Goal: Information Seeking & Learning: Learn about a topic

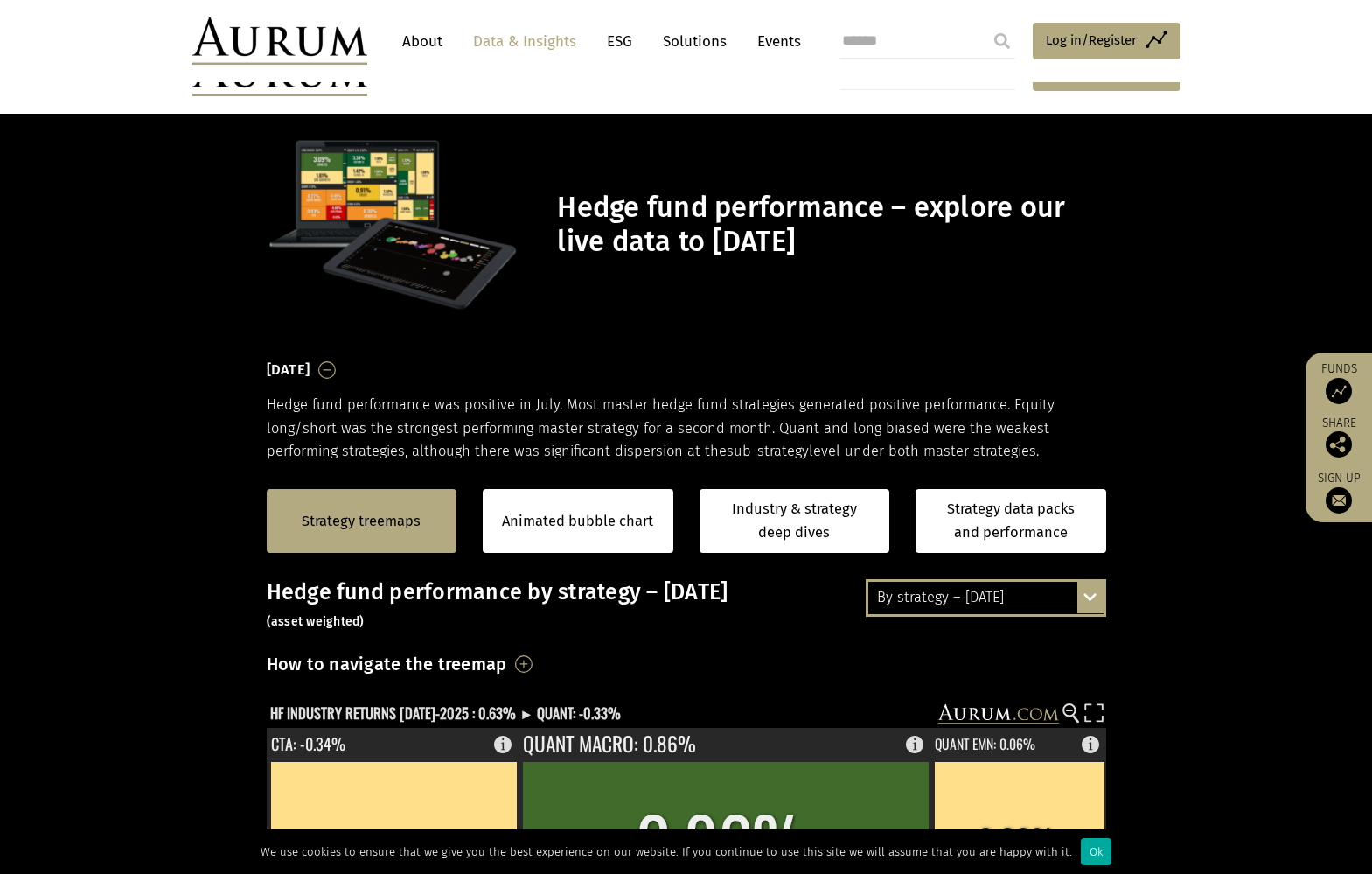
scroll to position [438, 0]
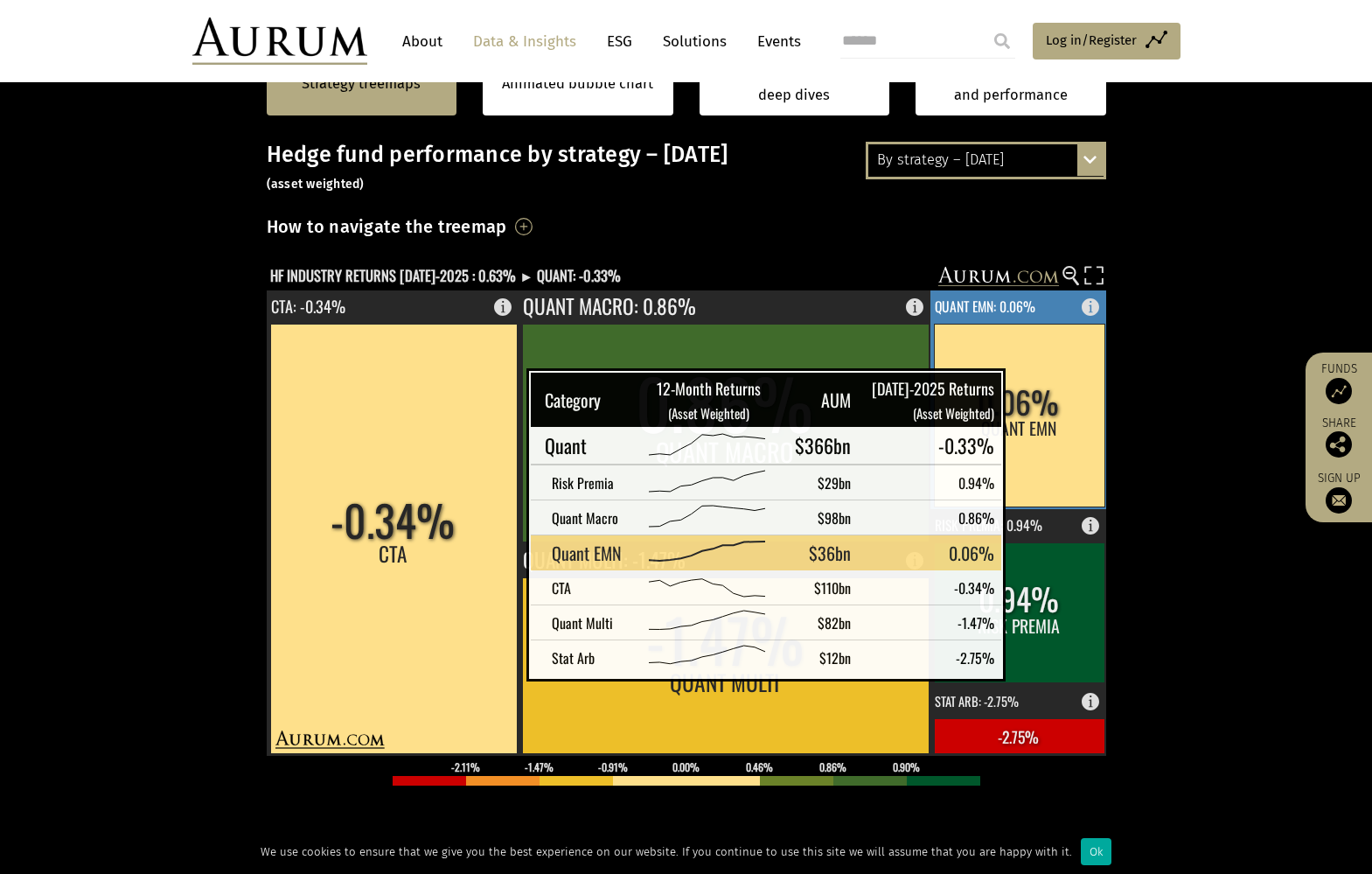
click at [1034, 393] on rect at bounding box center [1020, 415] width 171 height 183
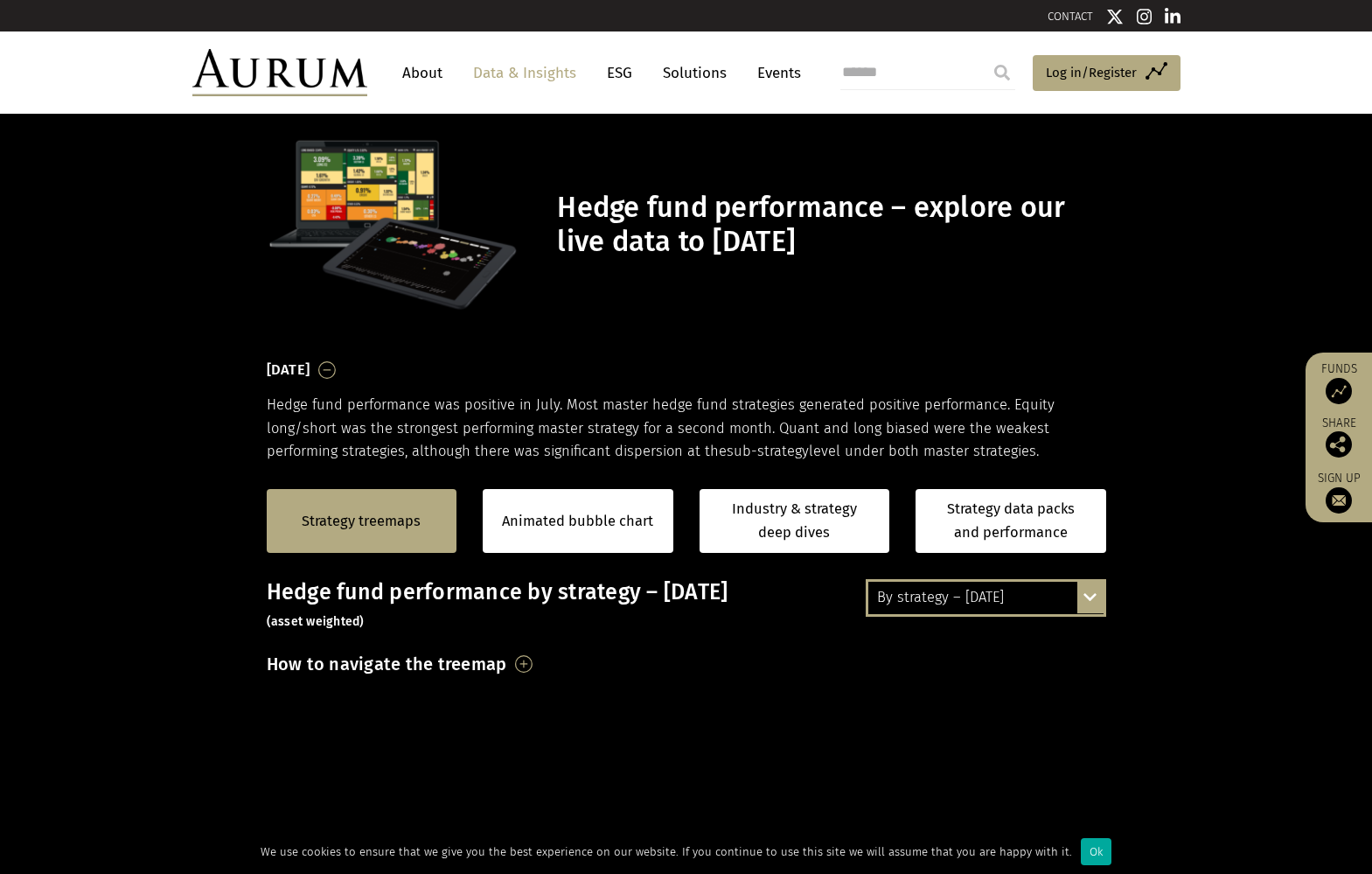
scroll to position [438, 0]
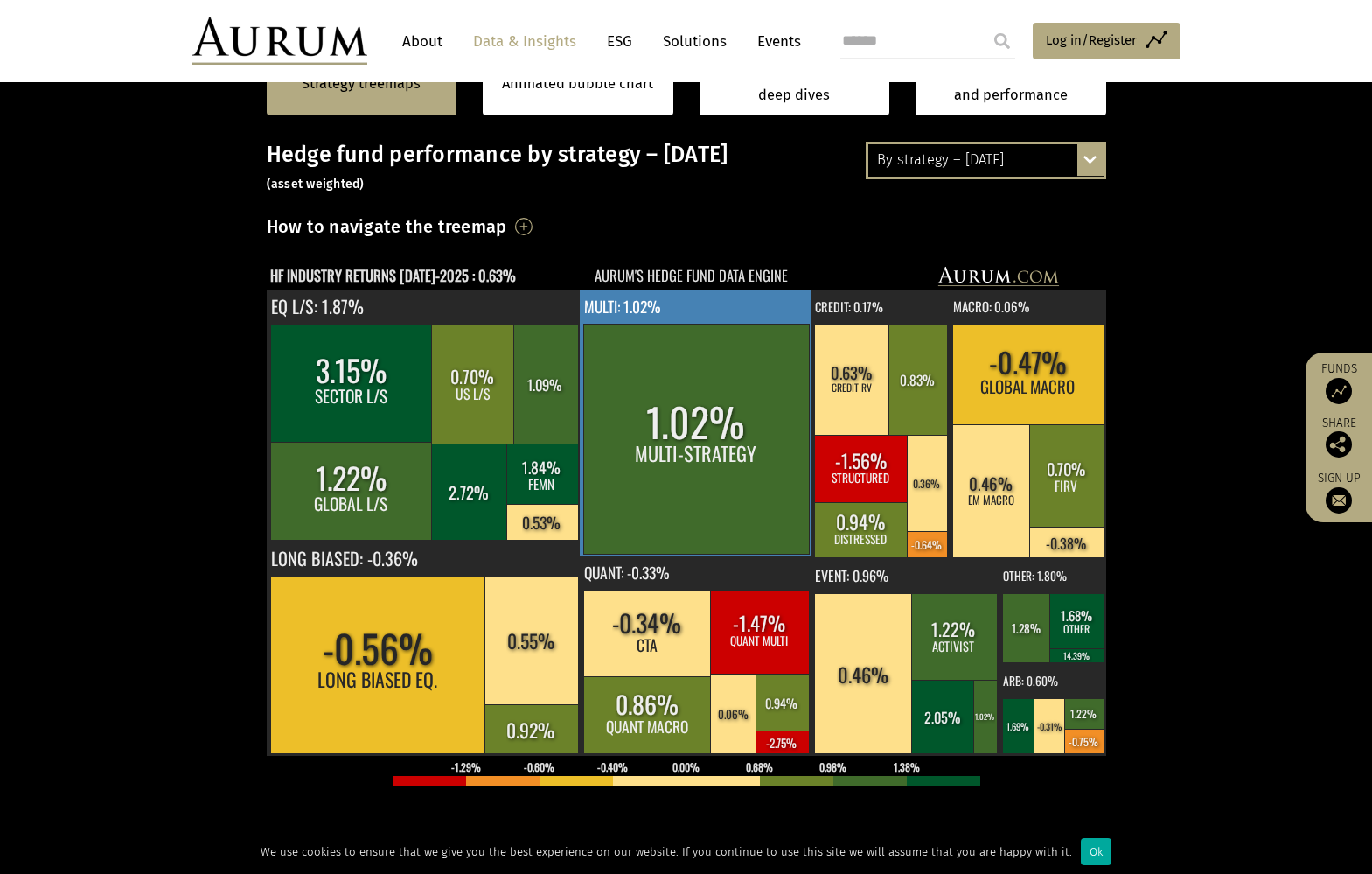
scroll to position [438, 0]
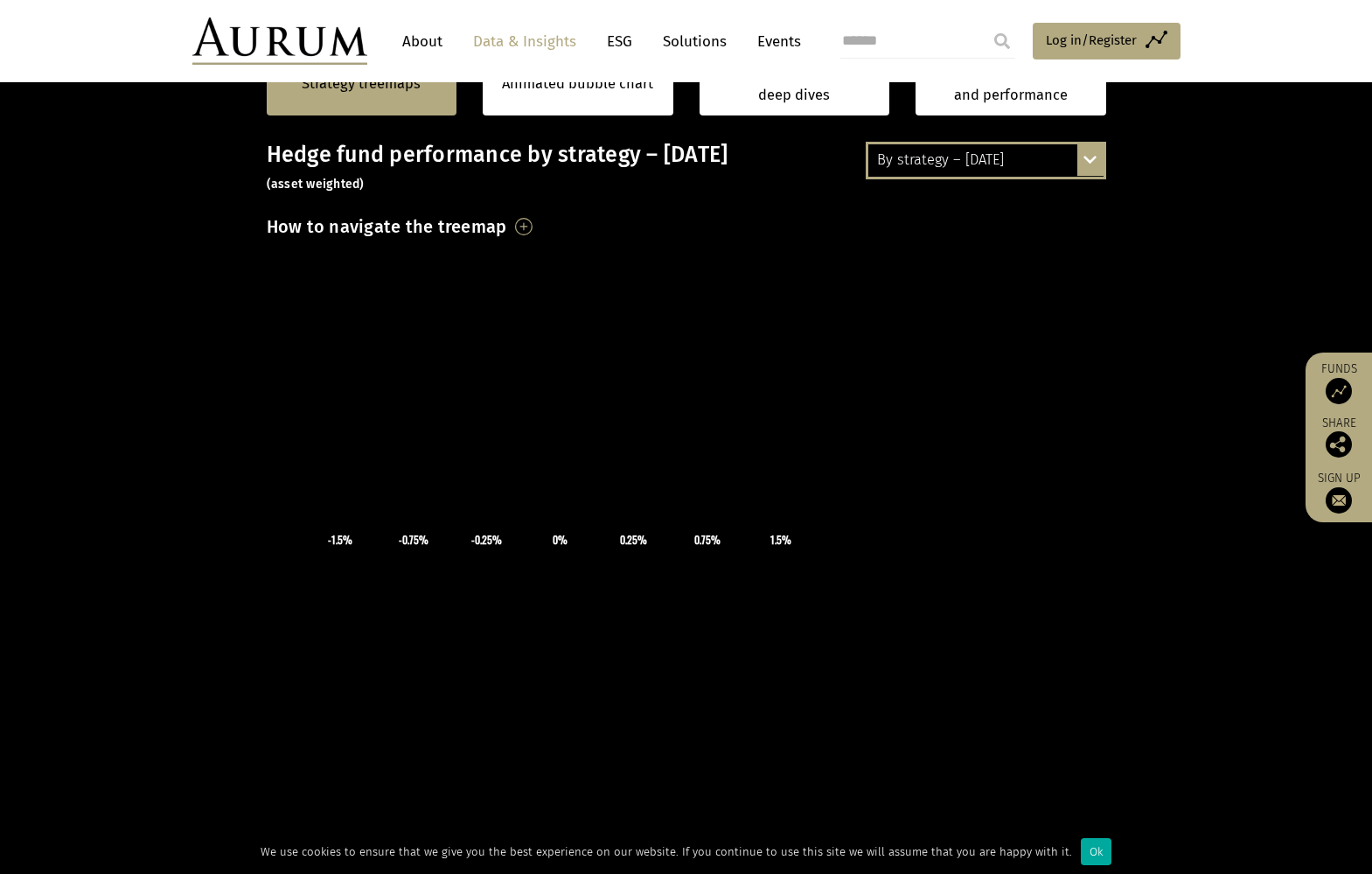
scroll to position [438, 0]
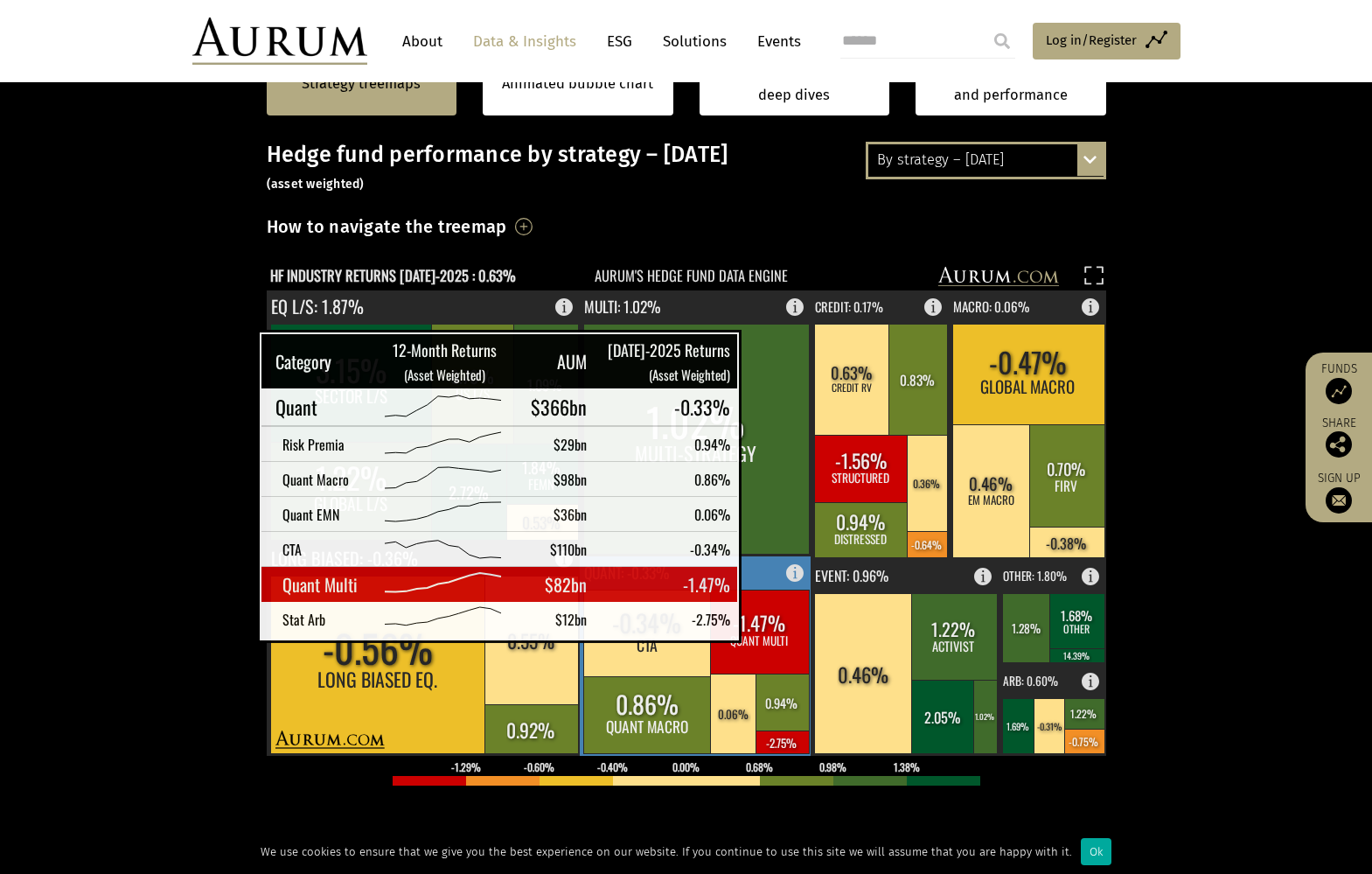
click at [705, 574] on rect at bounding box center [696, 656] width 233 height 200
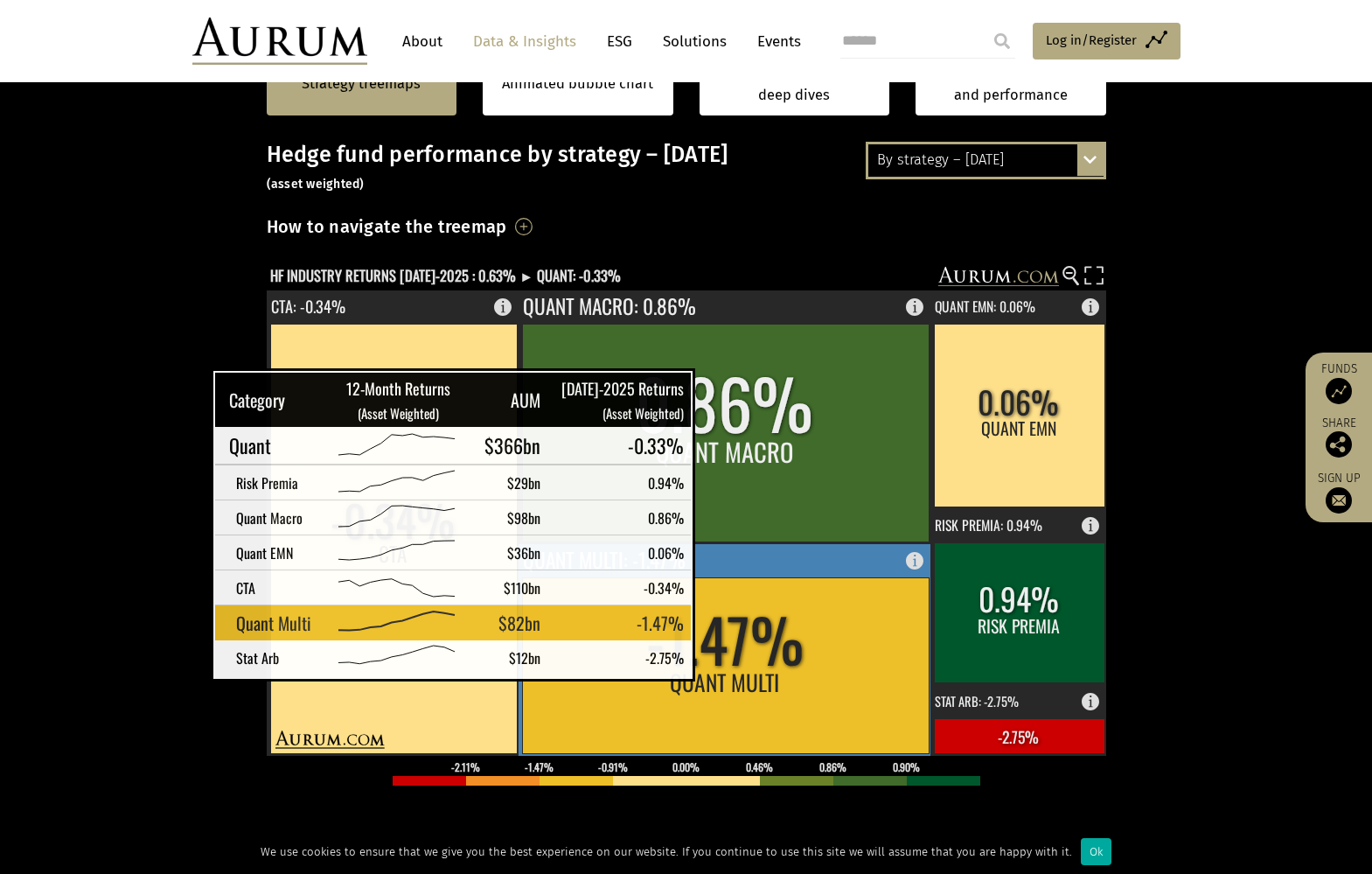
click at [718, 662] on rect at bounding box center [725, 665] width 406 height 176
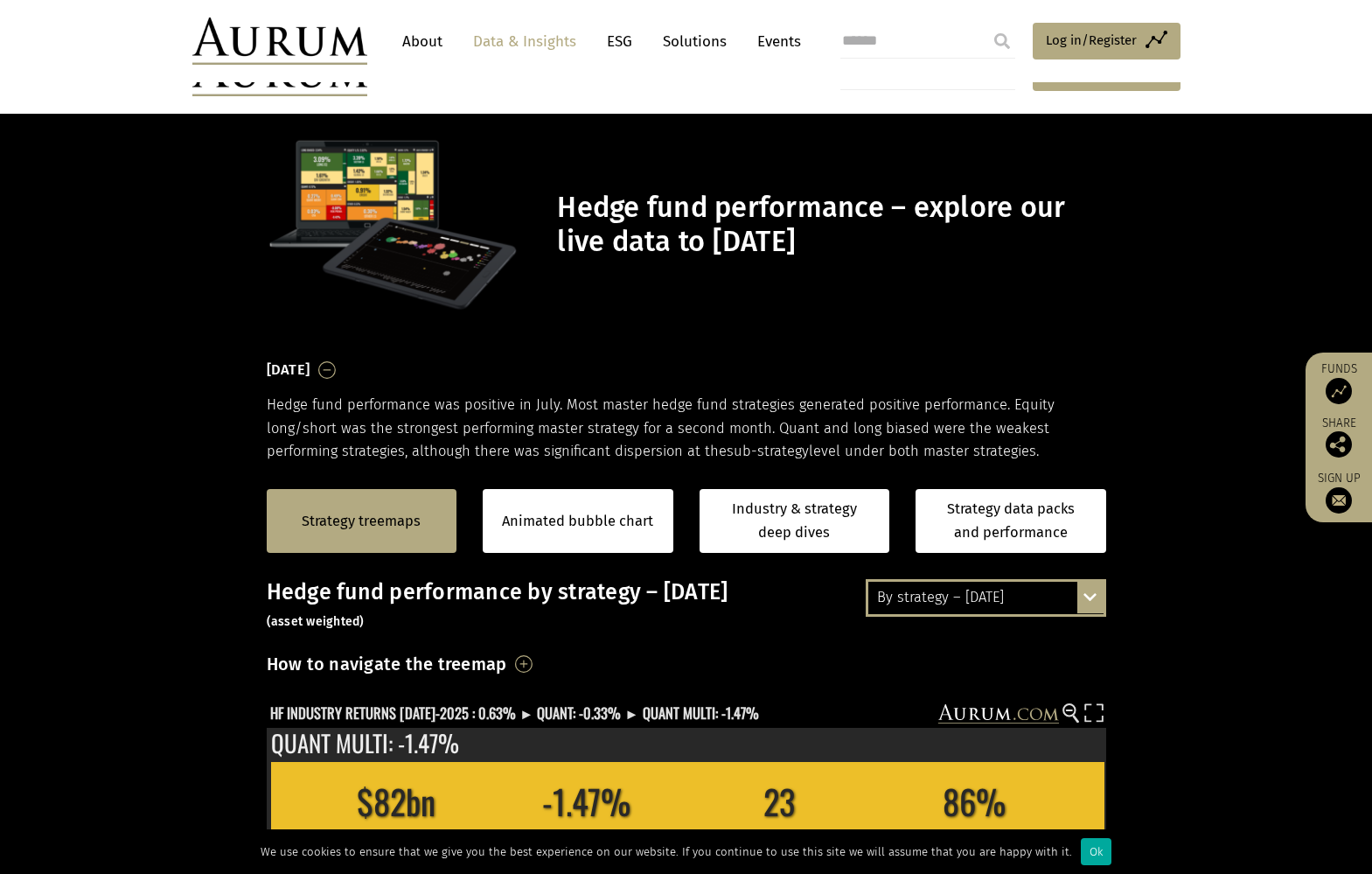
scroll to position [438, 0]
